Goal: Entertainment & Leisure: Consume media (video, audio)

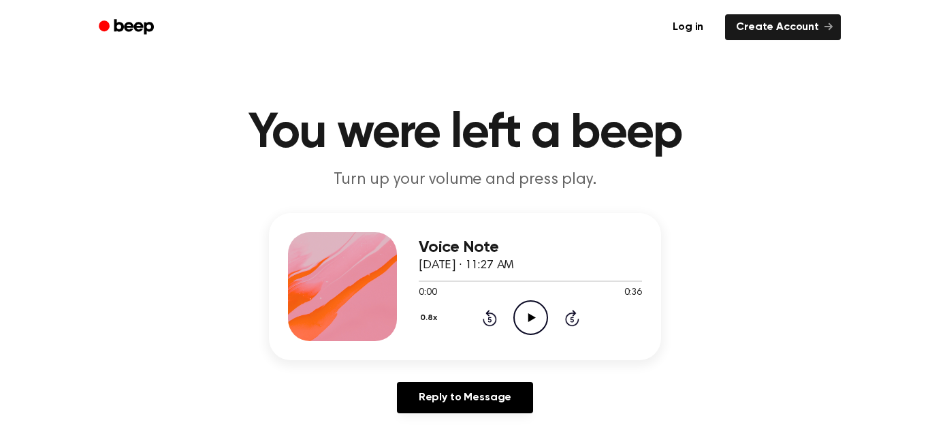
click at [530, 317] on icon at bounding box center [531, 317] width 7 height 9
click at [530, 317] on icon "Pause Audio" at bounding box center [530, 317] width 35 height 35
click at [530, 317] on icon at bounding box center [531, 317] width 7 height 9
click at [530, 317] on icon "Pause Audio" at bounding box center [530, 317] width 35 height 35
click at [531, 315] on icon "Play Audio" at bounding box center [530, 317] width 35 height 35
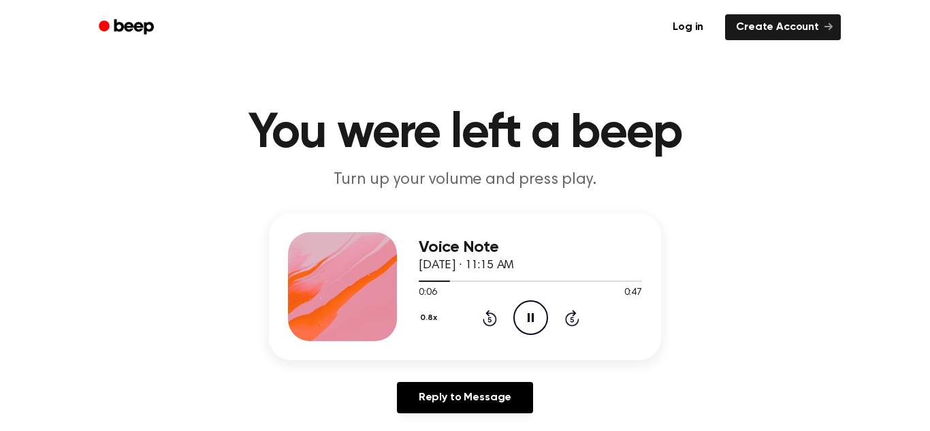
click at [531, 315] on icon at bounding box center [531, 317] width 6 height 9
